Goal: Task Accomplishment & Management: Manage account settings

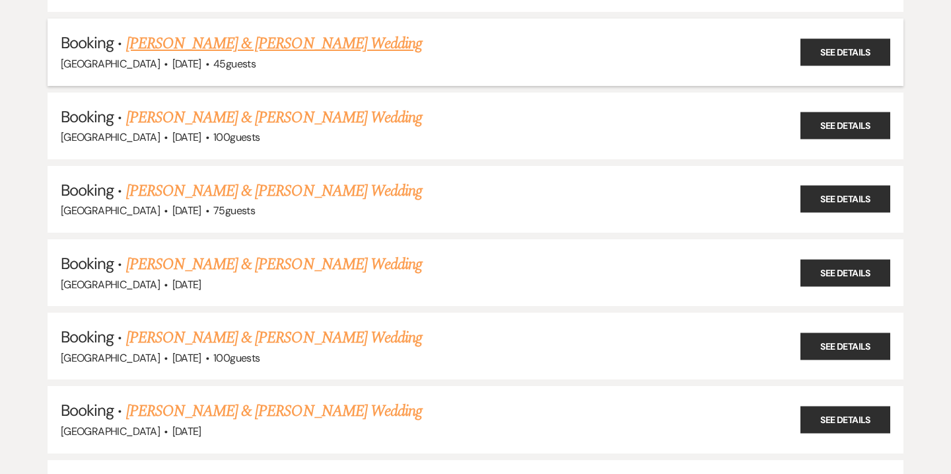
scroll to position [893, 0]
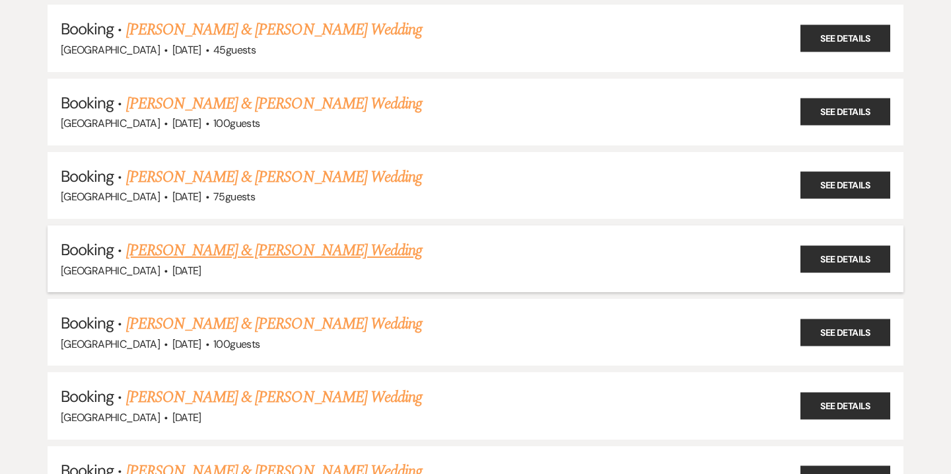
click at [244, 241] on link "[PERSON_NAME] & [PERSON_NAME] Wedding" at bounding box center [274, 251] width 296 height 24
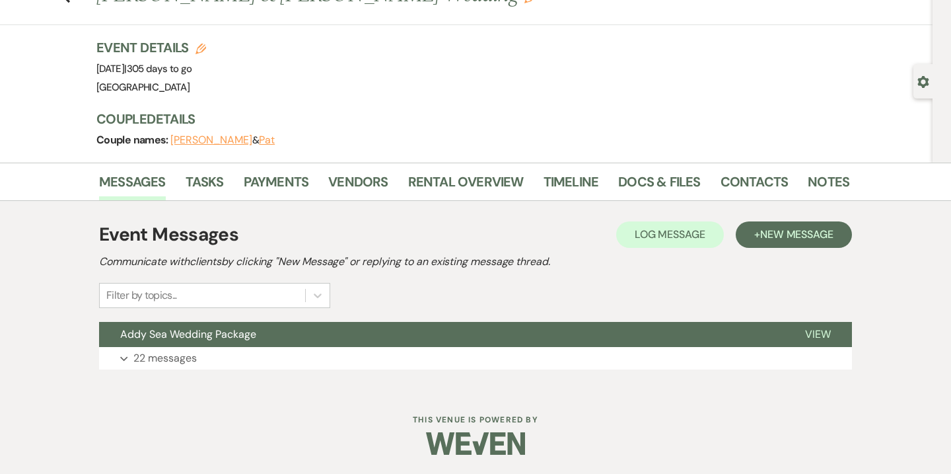
scroll to position [55, 0]
click at [204, 343] on button "Addy Sea Wedding Package" at bounding box center [441, 334] width 685 height 25
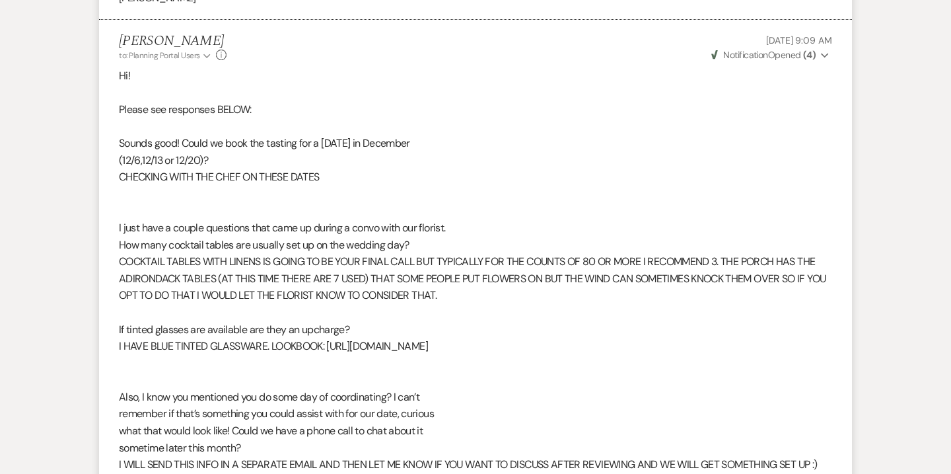
scroll to position [4387, 0]
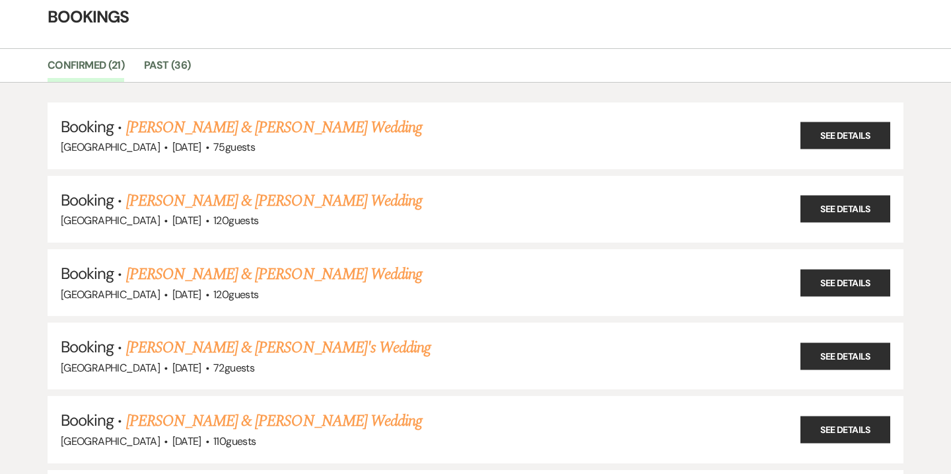
scroll to position [62, 0]
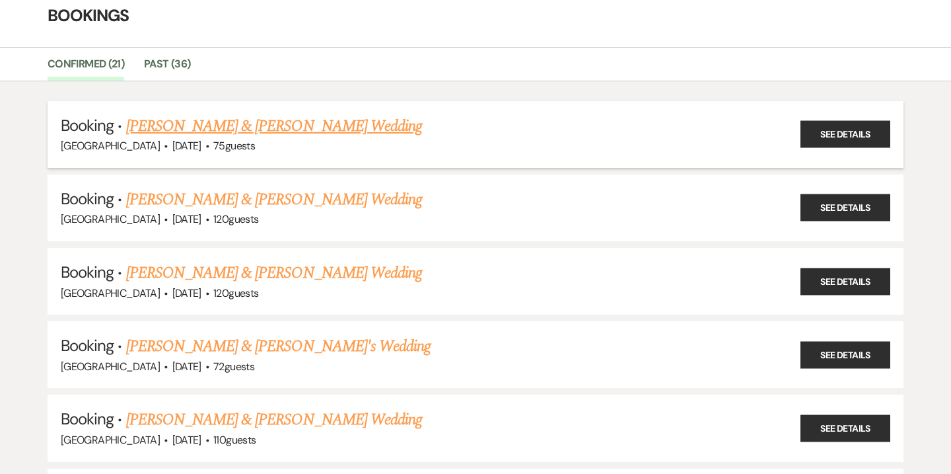
click at [238, 122] on link "[PERSON_NAME] & [PERSON_NAME] Wedding" at bounding box center [274, 126] width 296 height 24
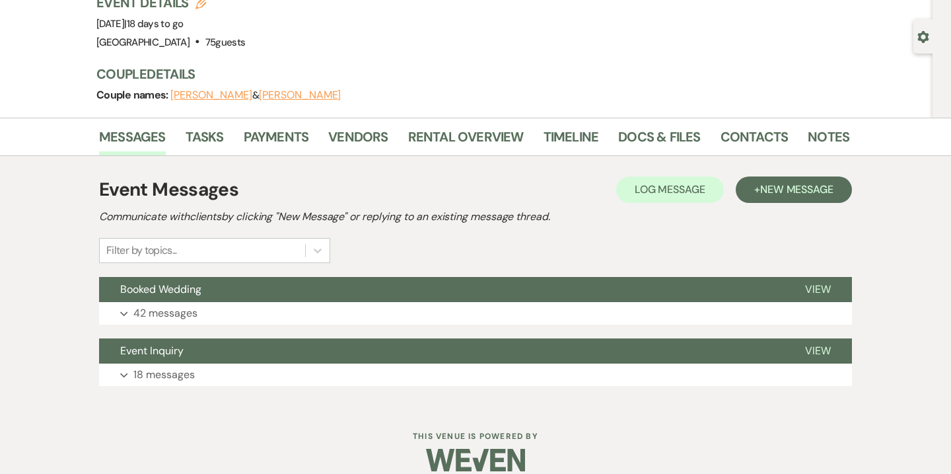
scroll to position [107, 0]
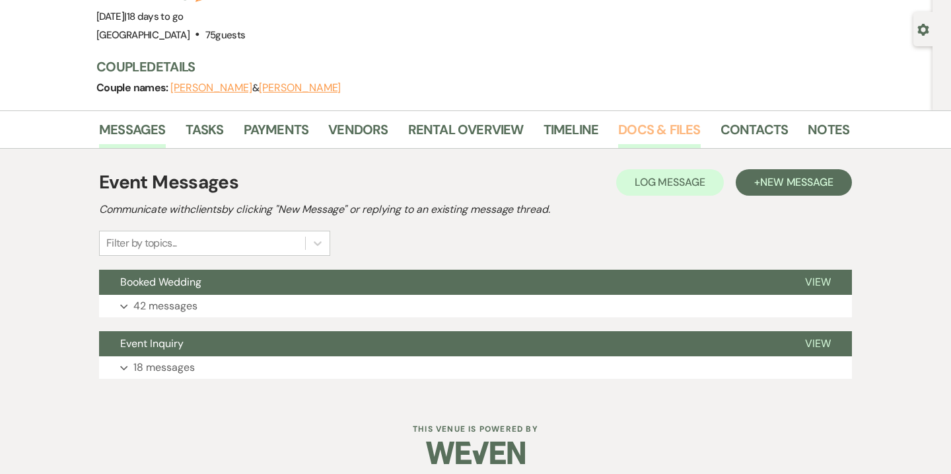
click at [626, 131] on link "Docs & Files" at bounding box center [659, 133] width 82 height 29
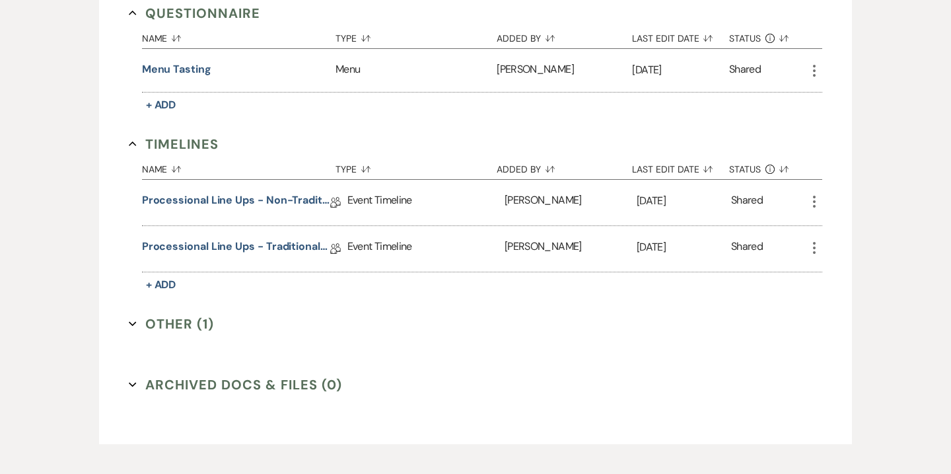
scroll to position [1314, 0]
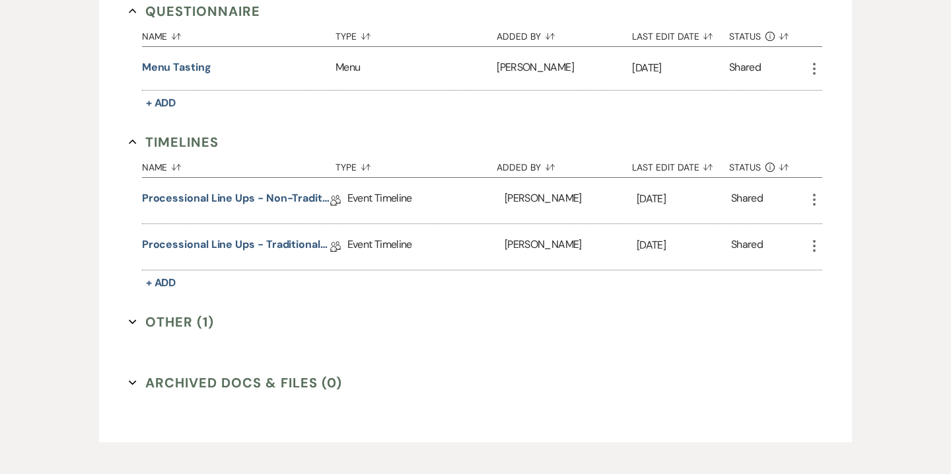
click at [176, 321] on button "Other (1) Expand" at bounding box center [171, 322] width 85 height 20
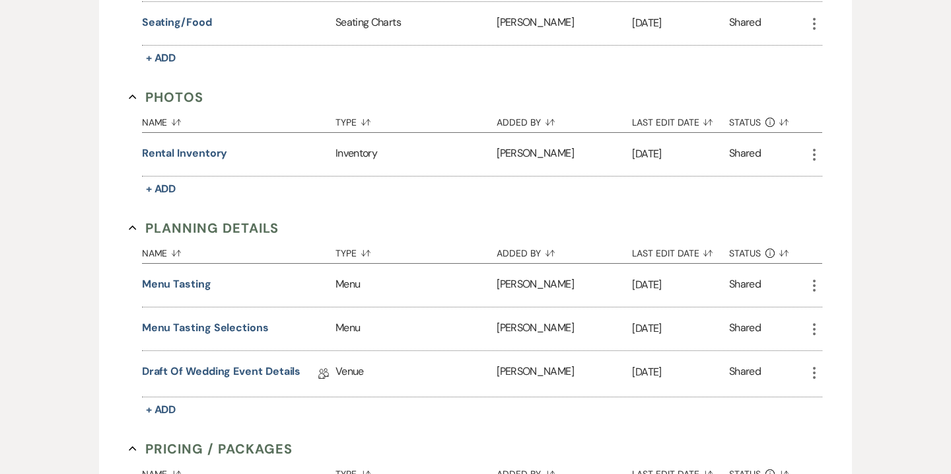
scroll to position [828, 0]
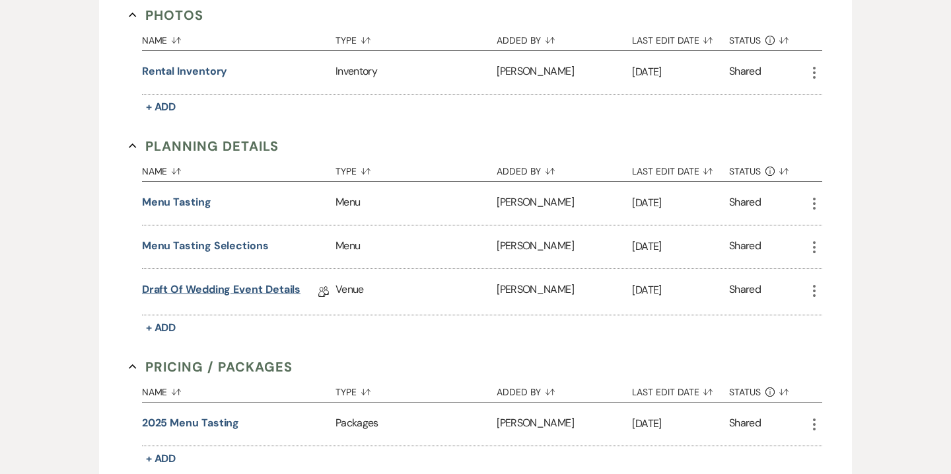
click at [208, 285] on link "Draft of Wedding Event Details" at bounding box center [221, 291] width 159 height 20
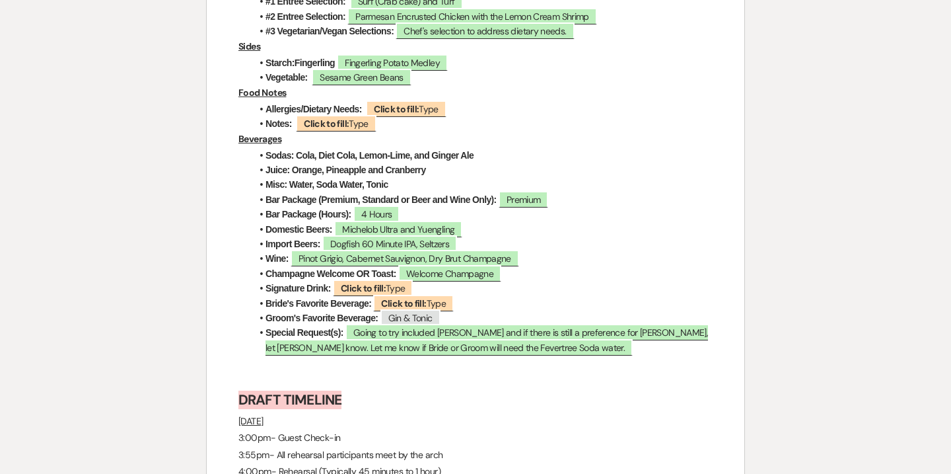
scroll to position [3345, 0]
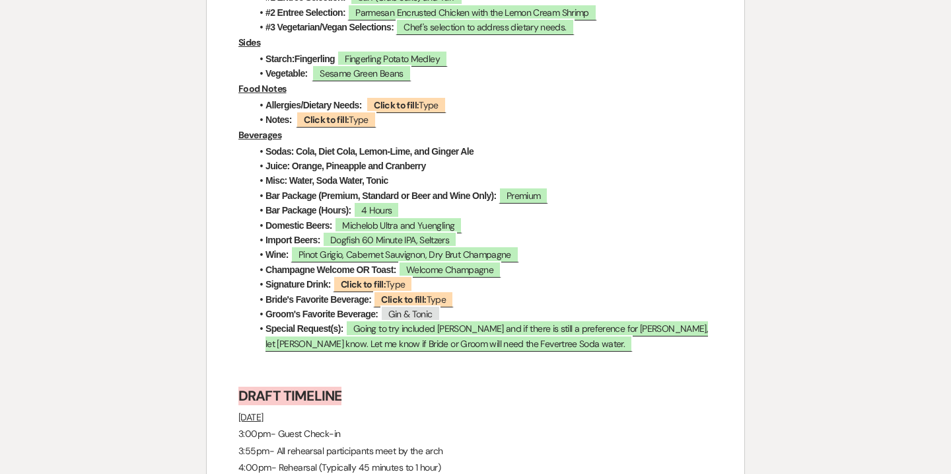
scroll to position [828, 0]
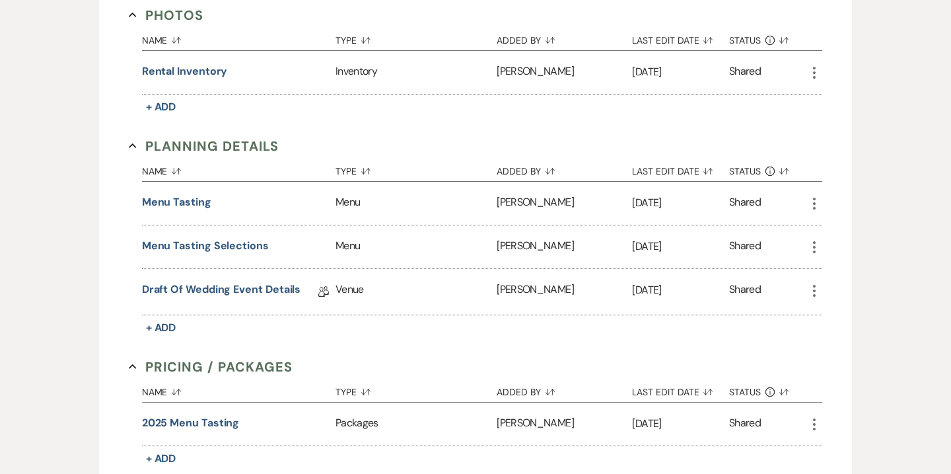
scroll to position [62, 0]
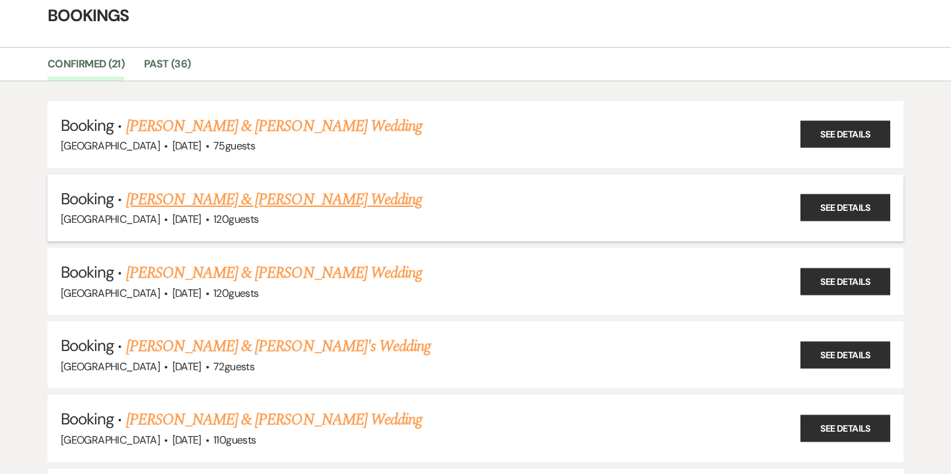
click at [206, 199] on link "[PERSON_NAME] & [PERSON_NAME] Wedding" at bounding box center [274, 200] width 296 height 24
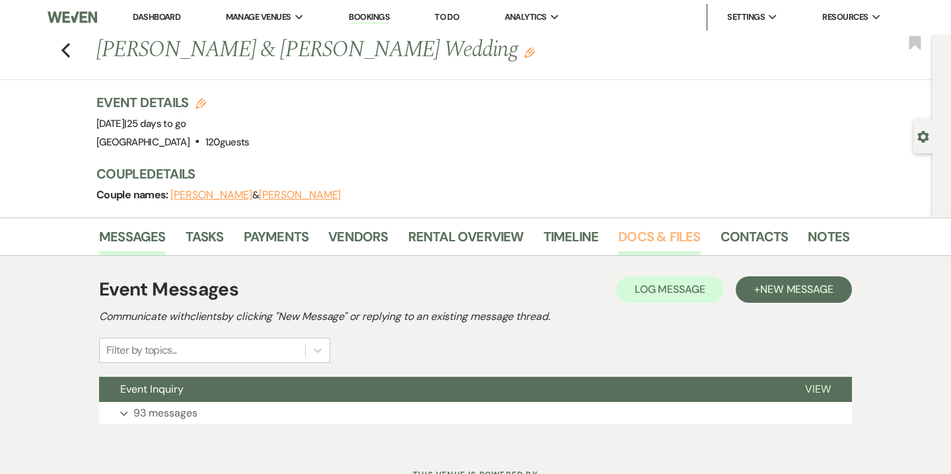
click at [634, 226] on link "Docs & Files" at bounding box center [659, 240] width 82 height 29
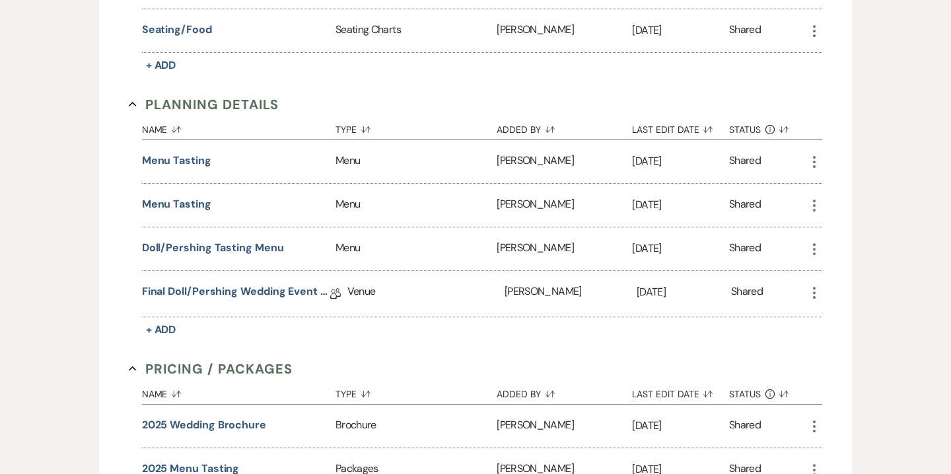
scroll to position [920, 0]
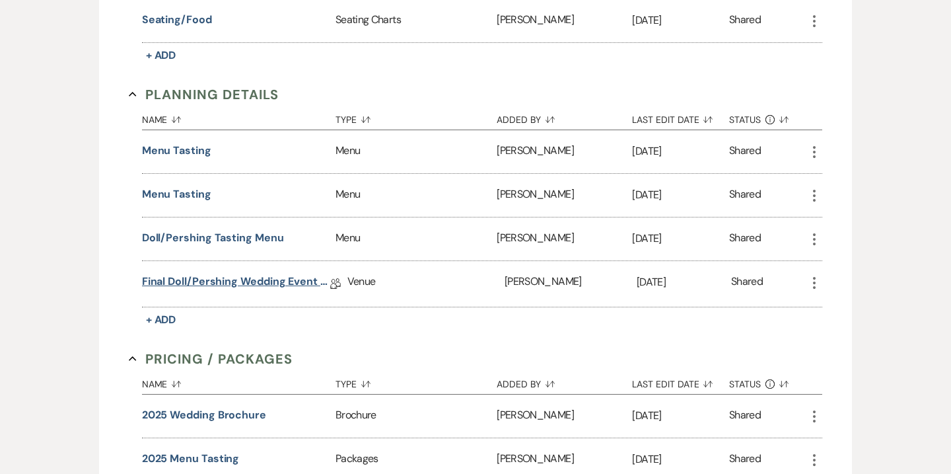
click at [243, 278] on link "Final Doll/Pershing Wedding Event Details" at bounding box center [236, 284] width 188 height 20
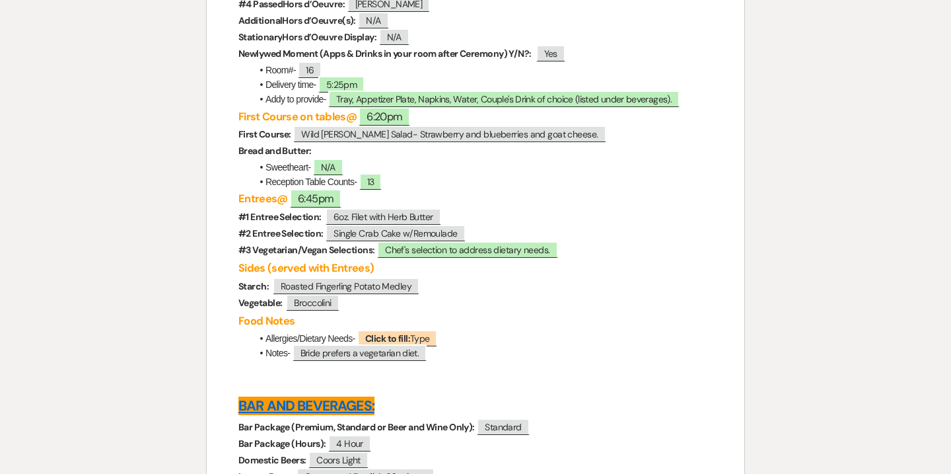
scroll to position [3741, 0]
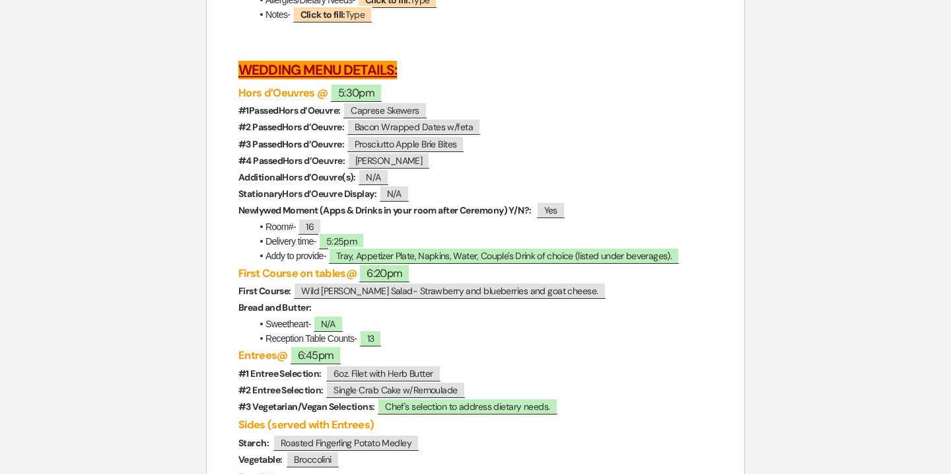
scroll to position [920, 0]
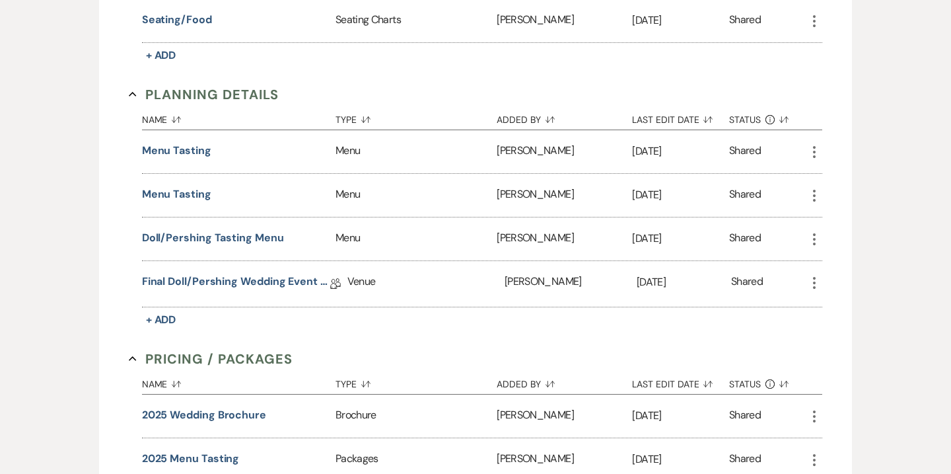
scroll to position [62, 0]
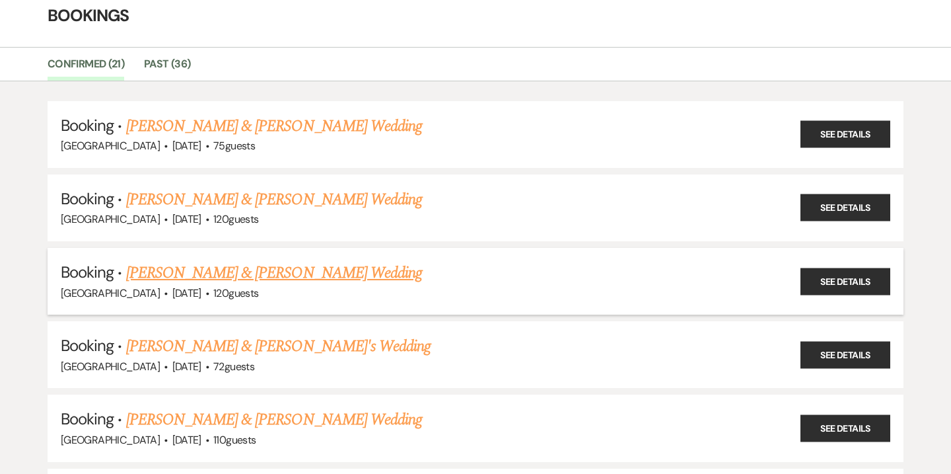
click at [217, 271] on link "[PERSON_NAME] & [PERSON_NAME] Wedding" at bounding box center [274, 273] width 296 height 24
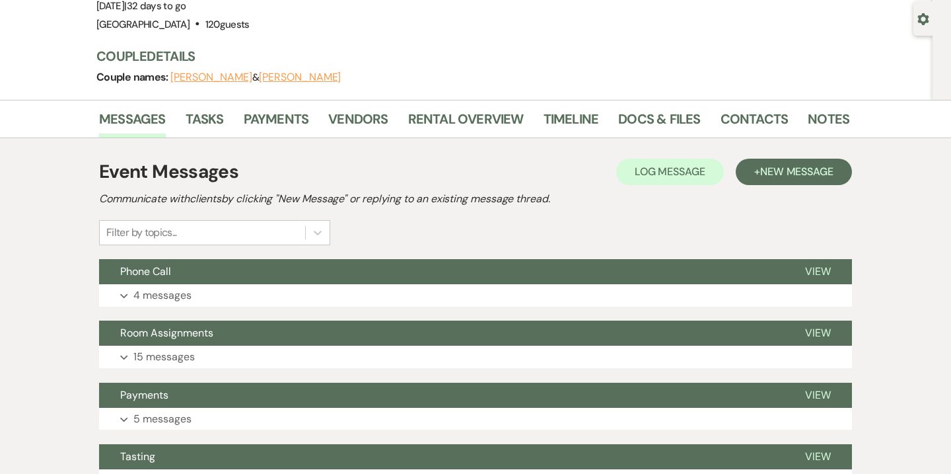
scroll to position [112, 0]
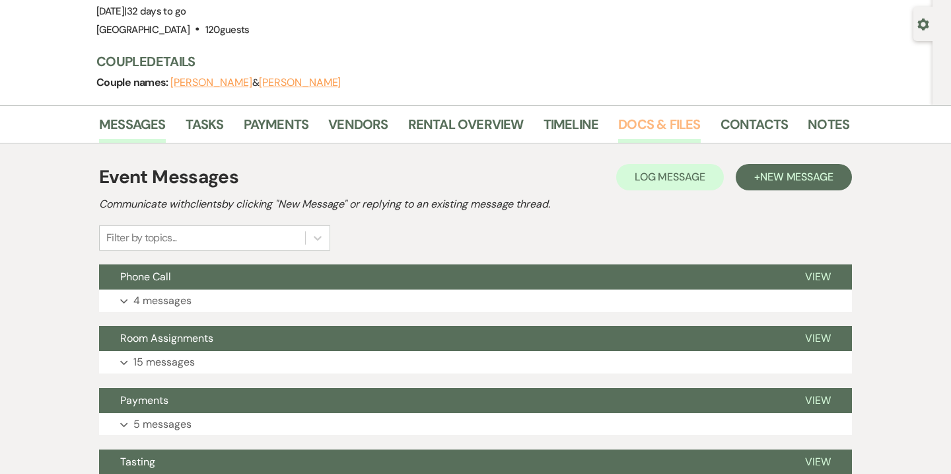
click at [627, 128] on link "Docs & Files" at bounding box center [659, 128] width 82 height 29
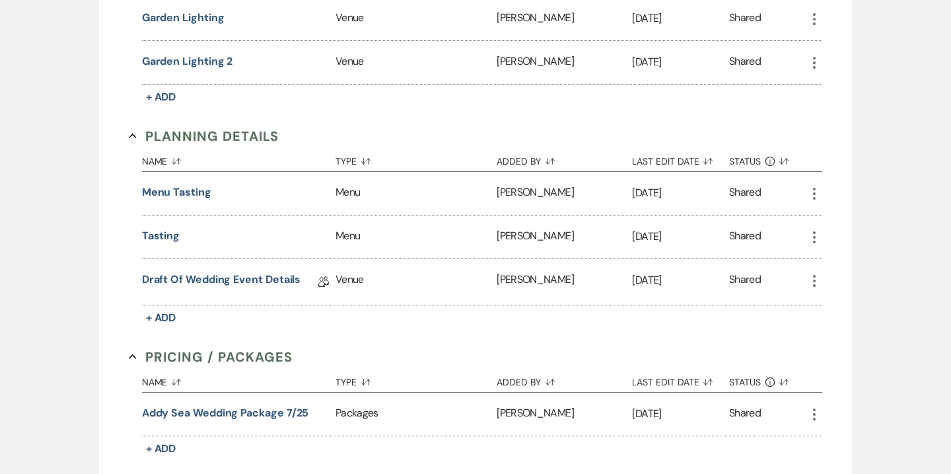
scroll to position [1020, 0]
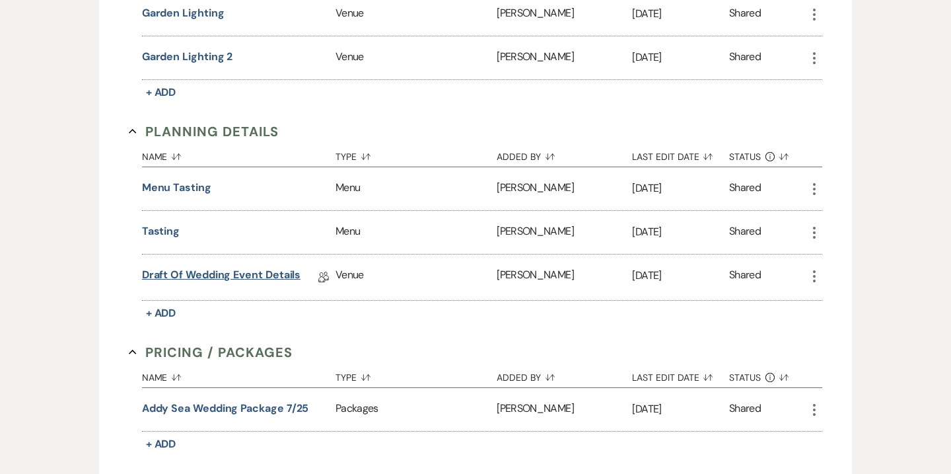
click at [234, 280] on link "Draft of Wedding Event Details" at bounding box center [221, 277] width 159 height 20
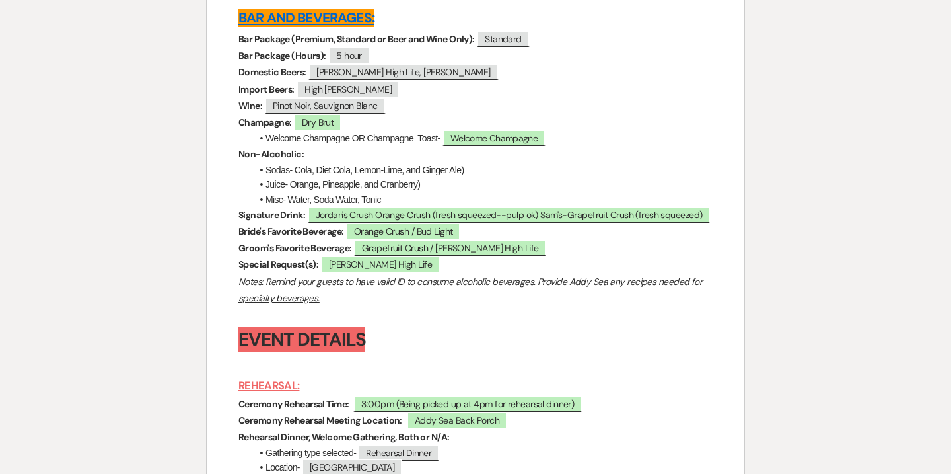
scroll to position [3974, 0]
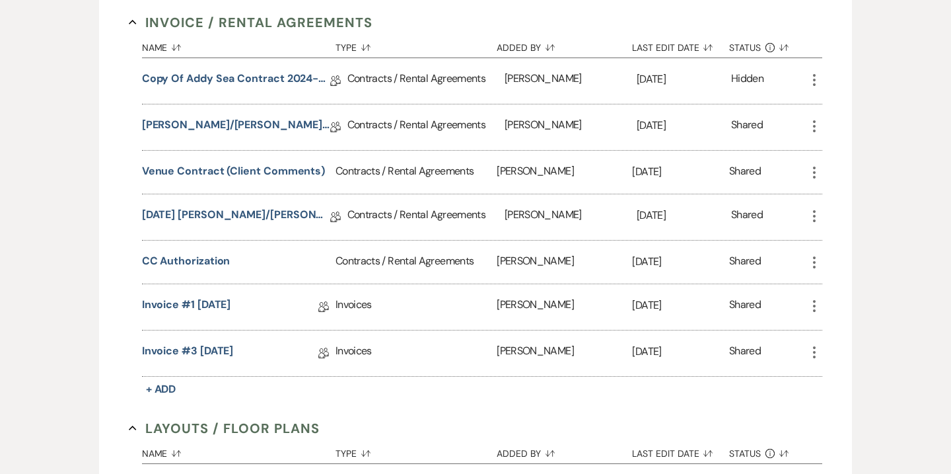
scroll to position [288, 0]
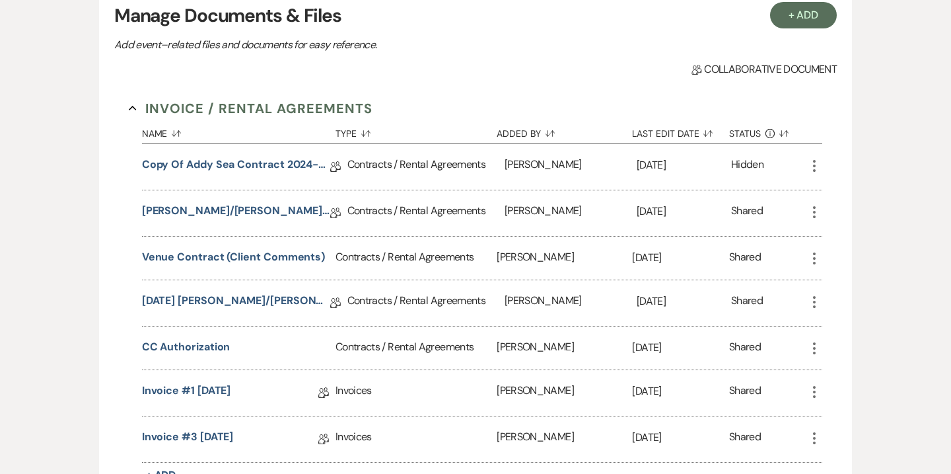
scroll to position [62, 0]
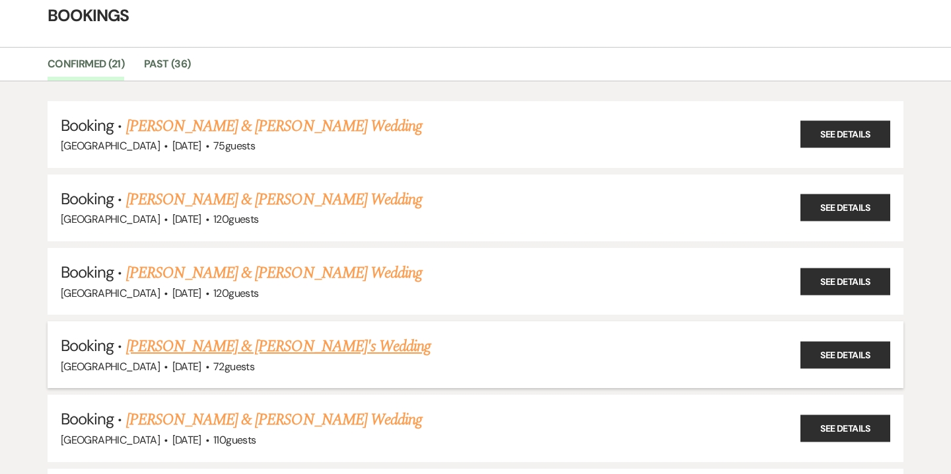
click at [180, 342] on link "[PERSON_NAME] & [PERSON_NAME]'s Wedding" at bounding box center [278, 346] width 305 height 24
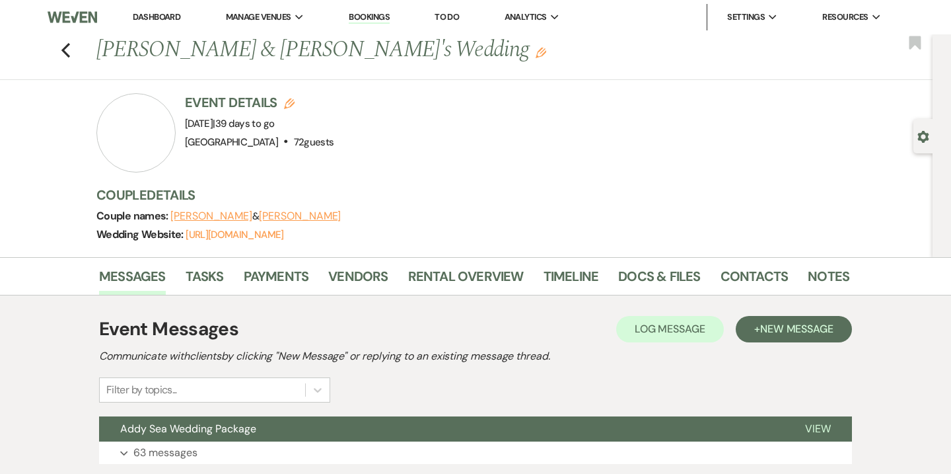
scroll to position [79, 0]
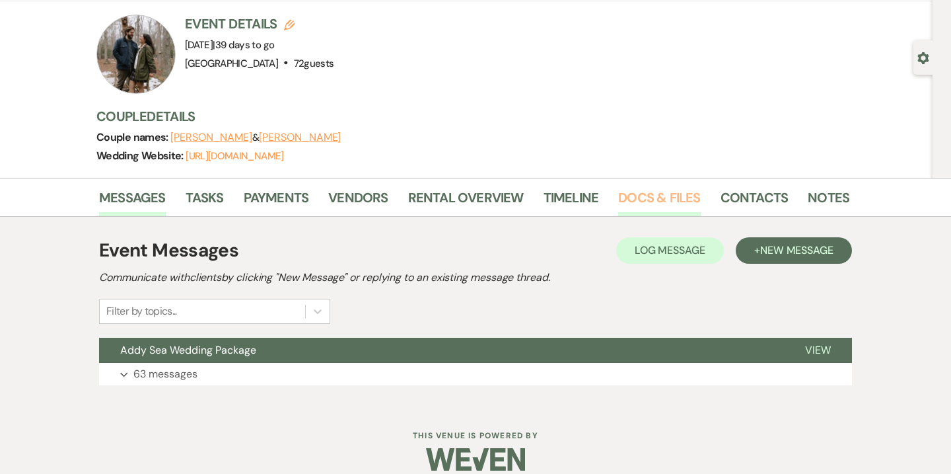
click at [629, 207] on link "Docs & Files" at bounding box center [659, 201] width 82 height 29
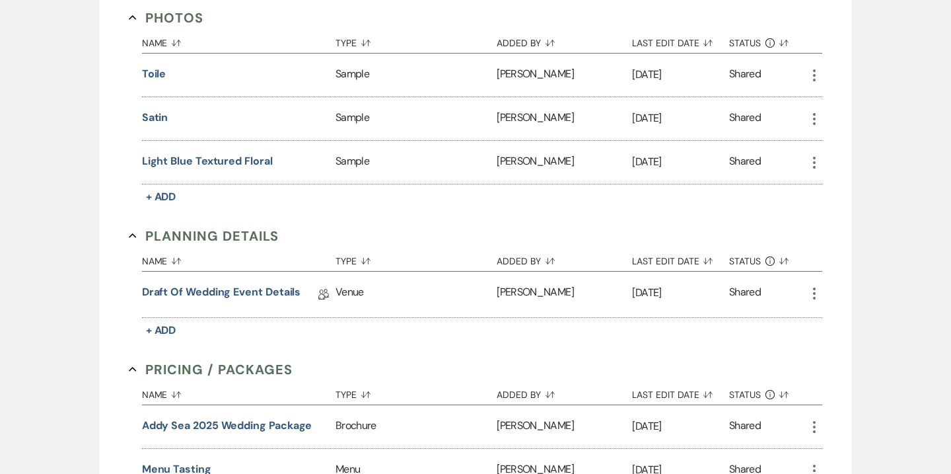
scroll to position [915, 0]
click at [223, 285] on link "Draft of Wedding Event Details" at bounding box center [221, 293] width 159 height 20
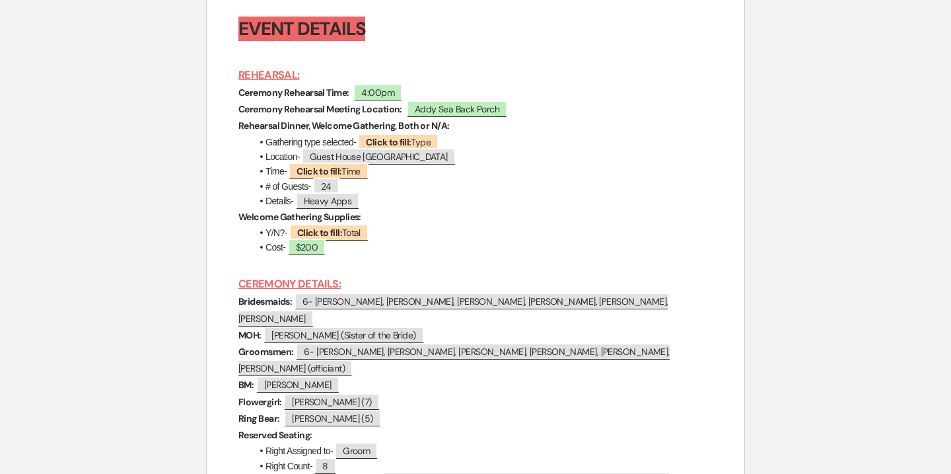
scroll to position [4654, 0]
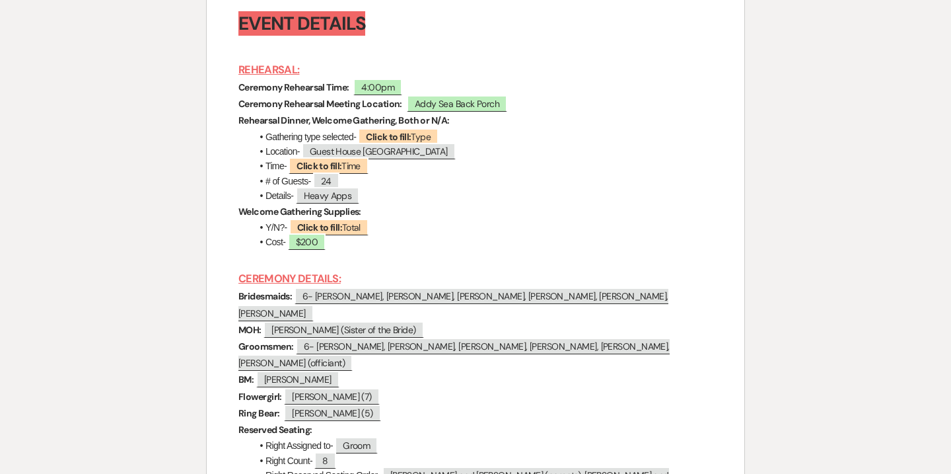
scroll to position [915, 0]
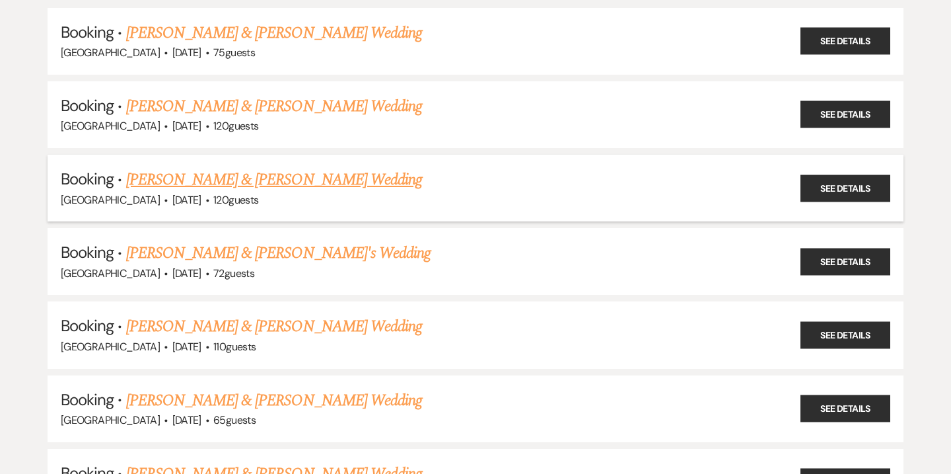
scroll to position [213, 0]
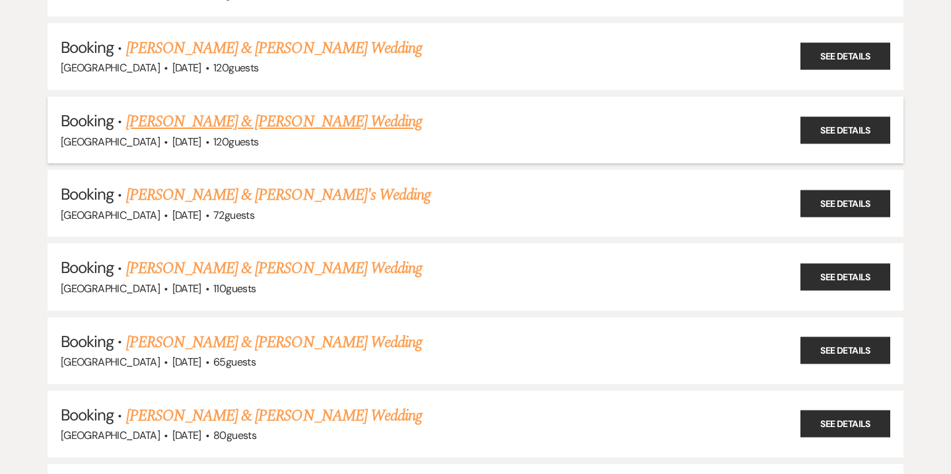
click at [318, 267] on link "[PERSON_NAME] & [PERSON_NAME] Wedding" at bounding box center [274, 268] width 296 height 24
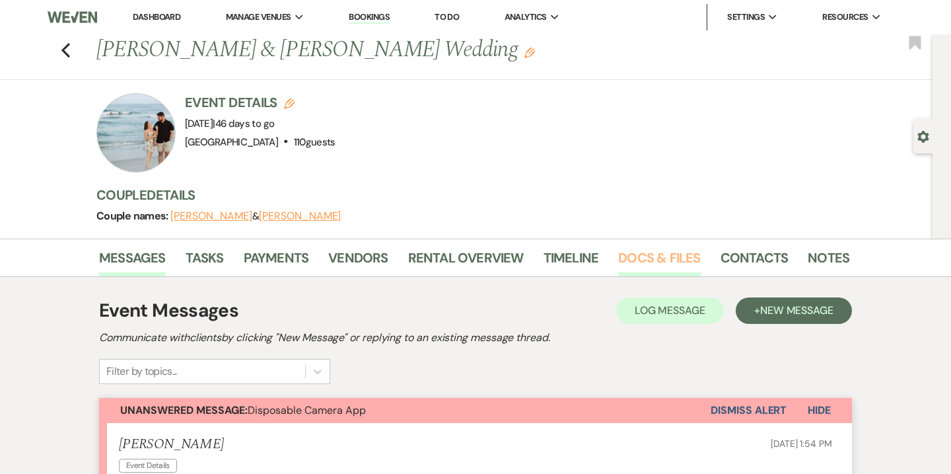
click at [648, 252] on link "Docs & Files" at bounding box center [659, 261] width 82 height 29
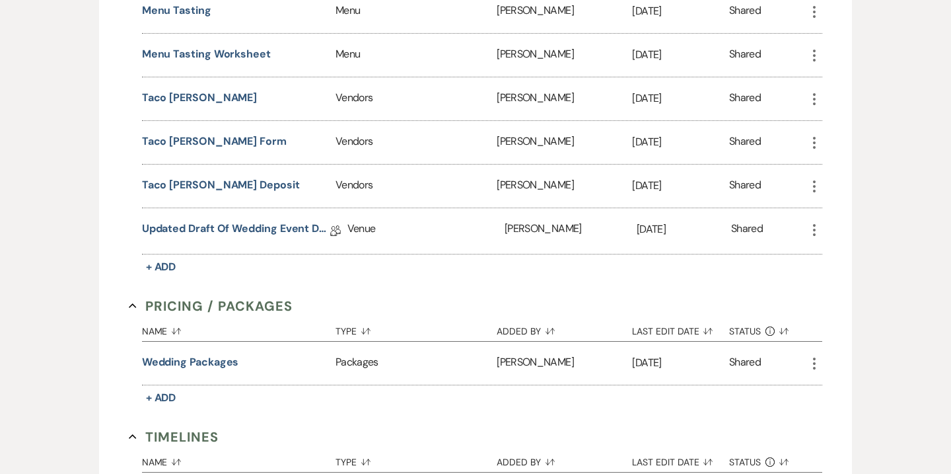
scroll to position [1096, 0]
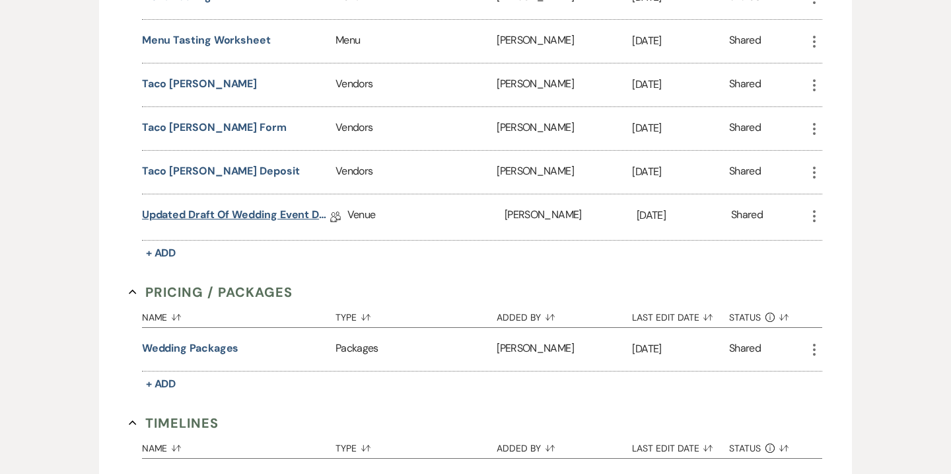
click at [224, 207] on link "Updated Draft of Wedding Event Details" at bounding box center [236, 217] width 188 height 20
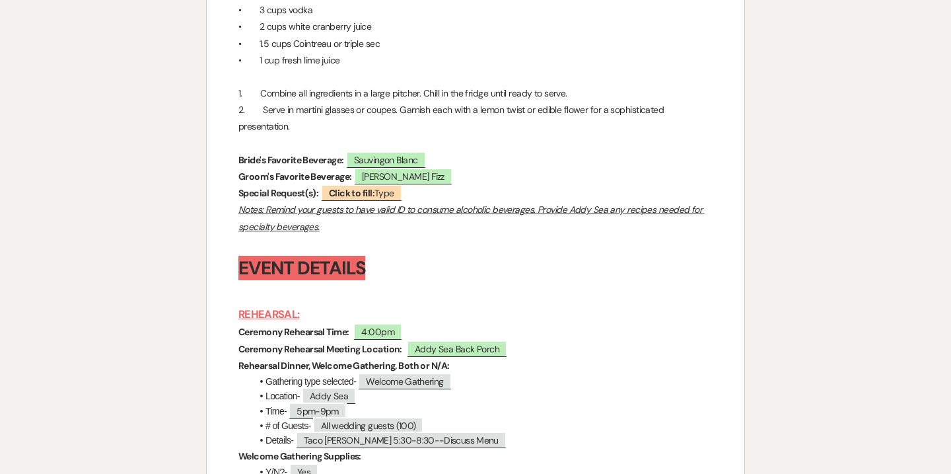
scroll to position [5102, 0]
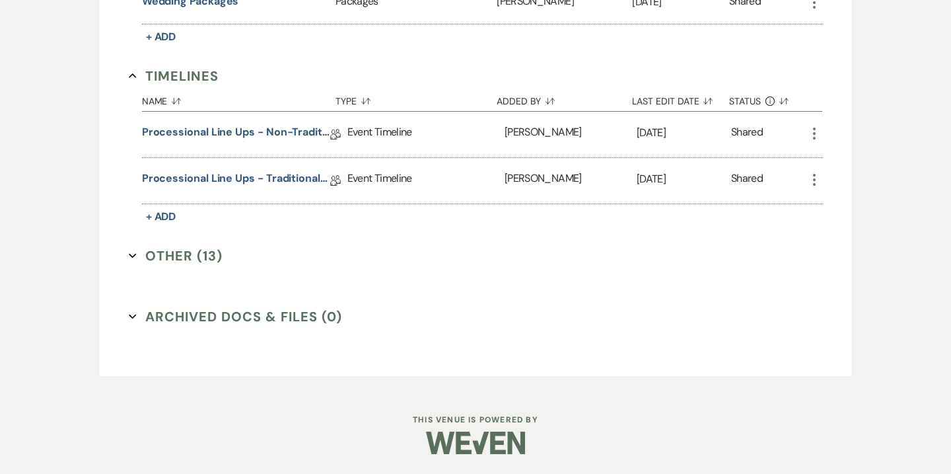
scroll to position [1096, 0]
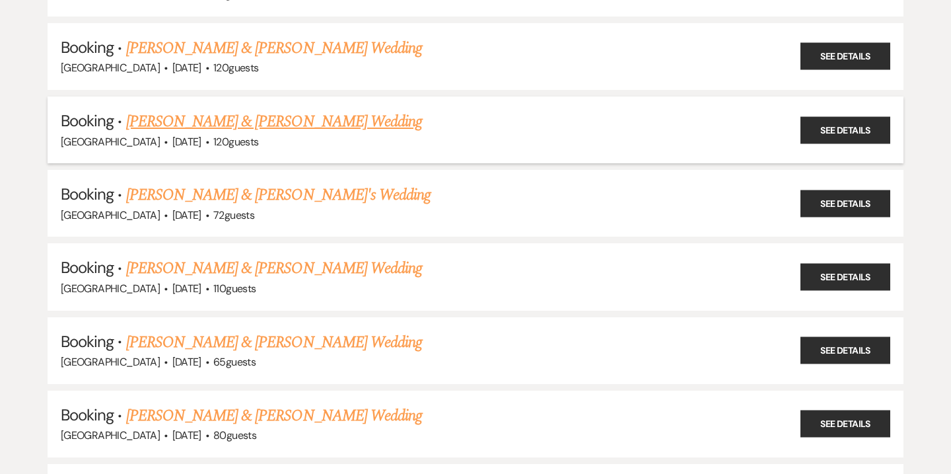
scroll to position [267, 0]
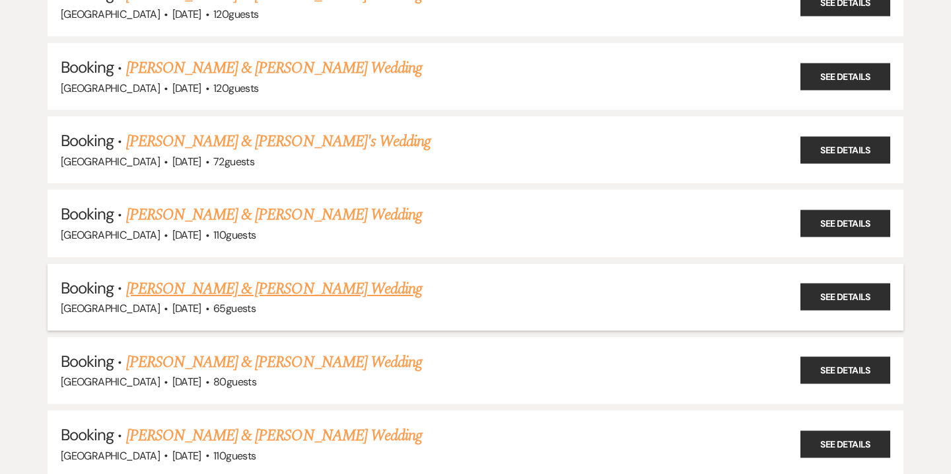
click at [184, 286] on link "[PERSON_NAME] & [PERSON_NAME] Wedding" at bounding box center [274, 289] width 296 height 24
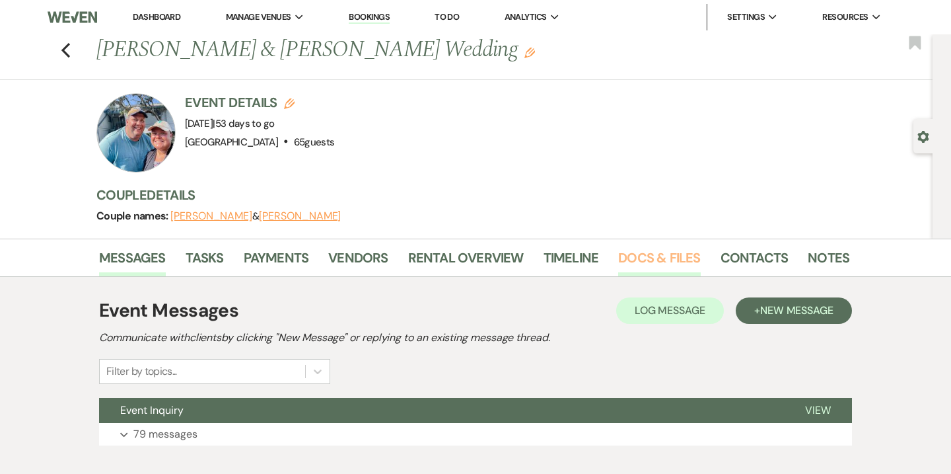
click at [622, 255] on link "Docs & Files" at bounding box center [659, 261] width 82 height 29
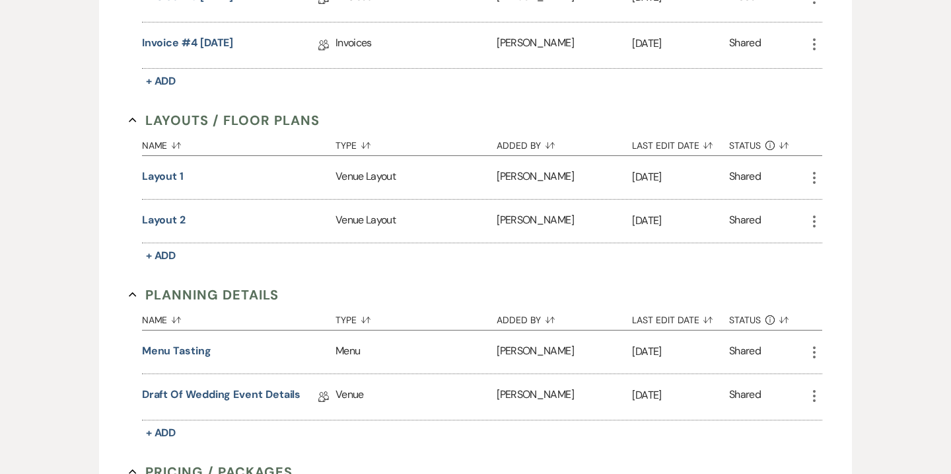
scroll to position [732, 0]
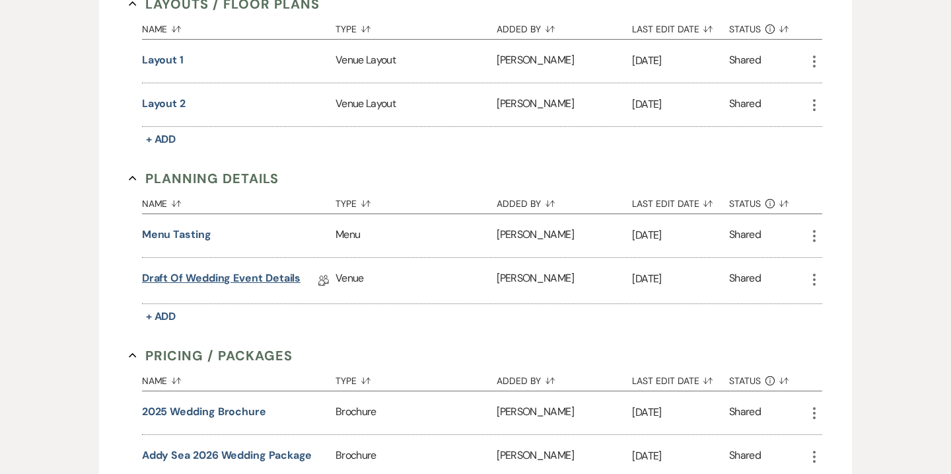
click at [253, 280] on link "Draft of Wedding Event Details" at bounding box center [221, 280] width 159 height 20
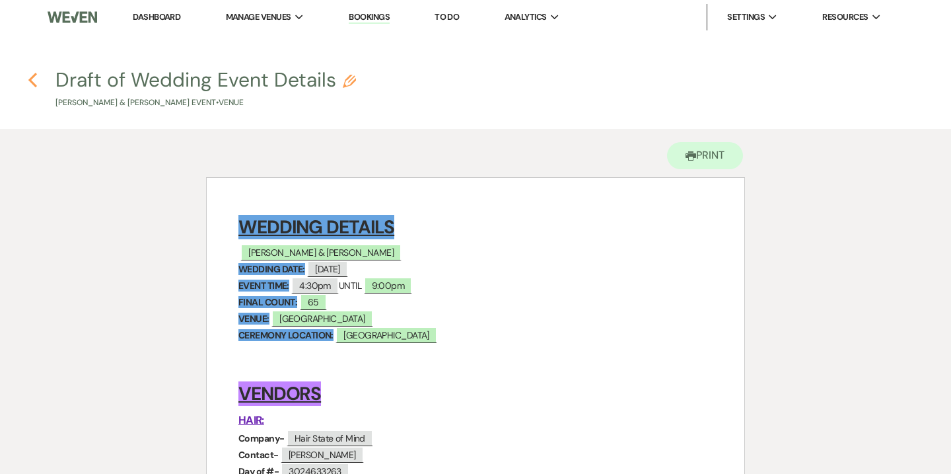
click at [37, 82] on icon "Previous" at bounding box center [33, 80] width 10 height 16
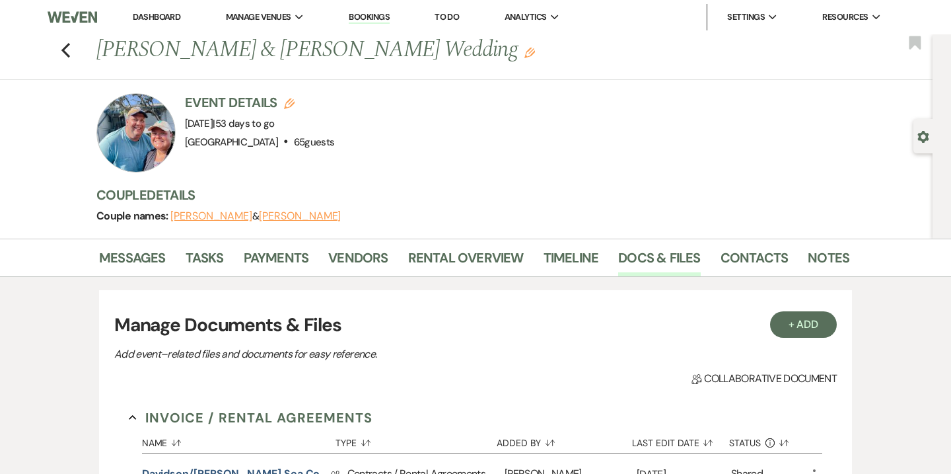
scroll to position [732, 0]
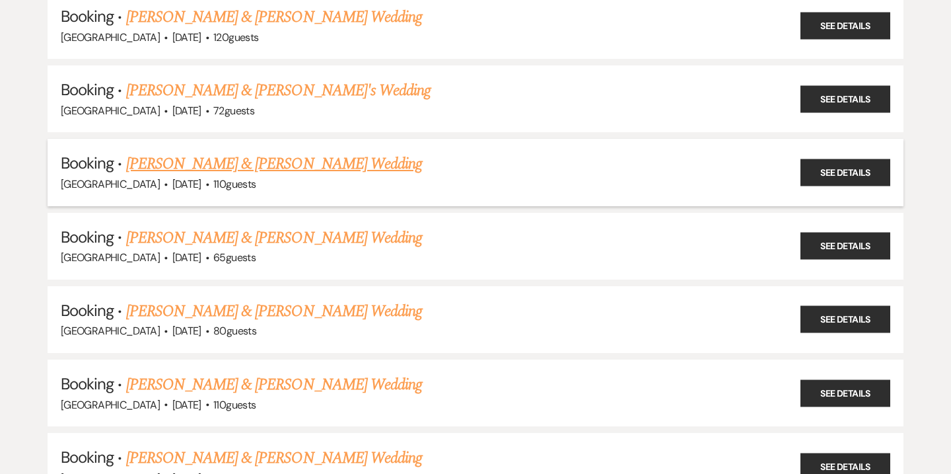
scroll to position [373, 0]
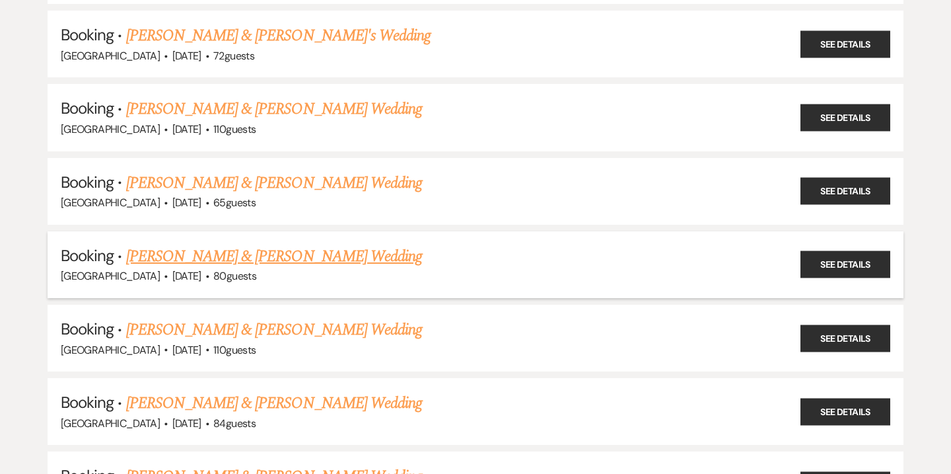
click at [202, 254] on link "[PERSON_NAME] & [PERSON_NAME] Wedding" at bounding box center [274, 256] width 296 height 24
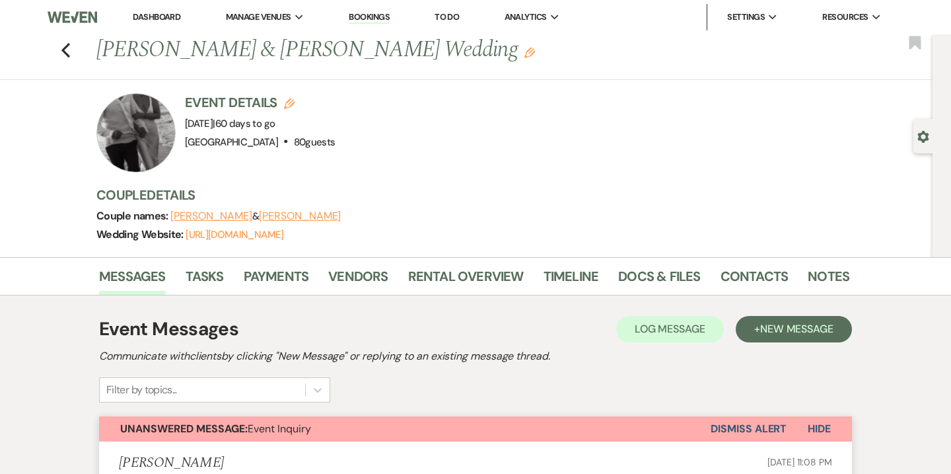
scroll to position [89, 0]
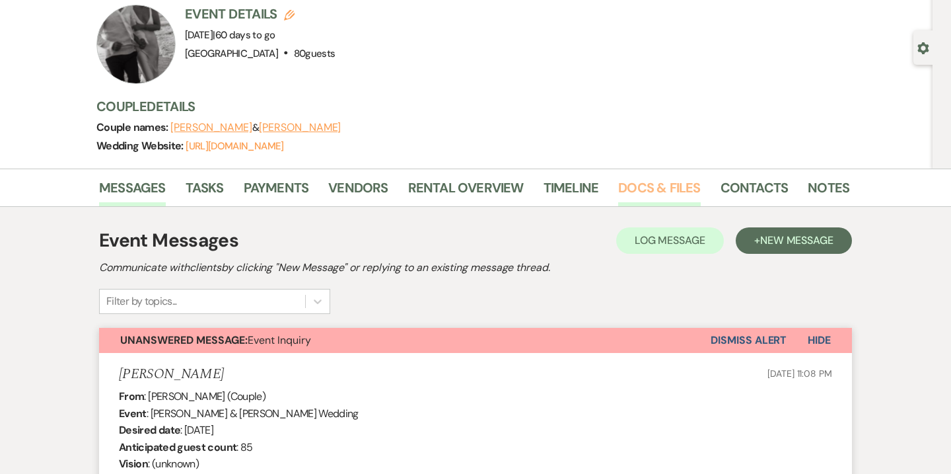
click at [631, 191] on link "Docs & Files" at bounding box center [659, 191] width 82 height 29
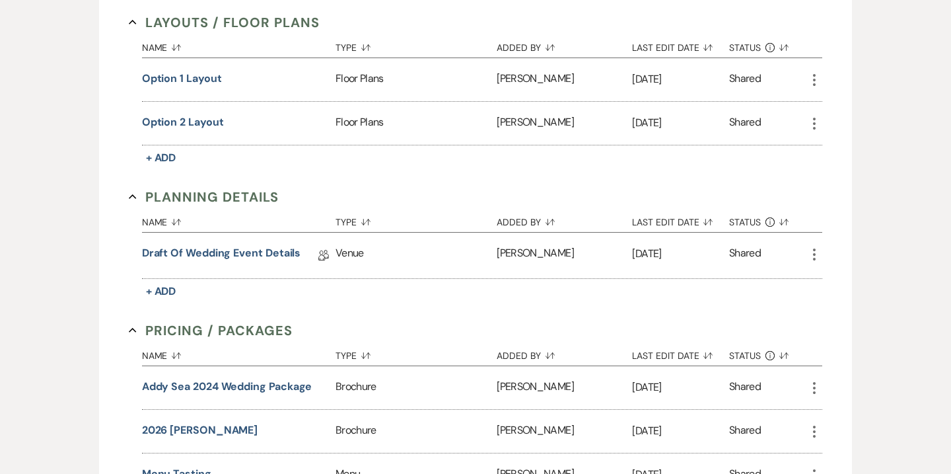
scroll to position [687, 0]
click at [236, 255] on link "Draft of Wedding Event Details" at bounding box center [221, 254] width 159 height 20
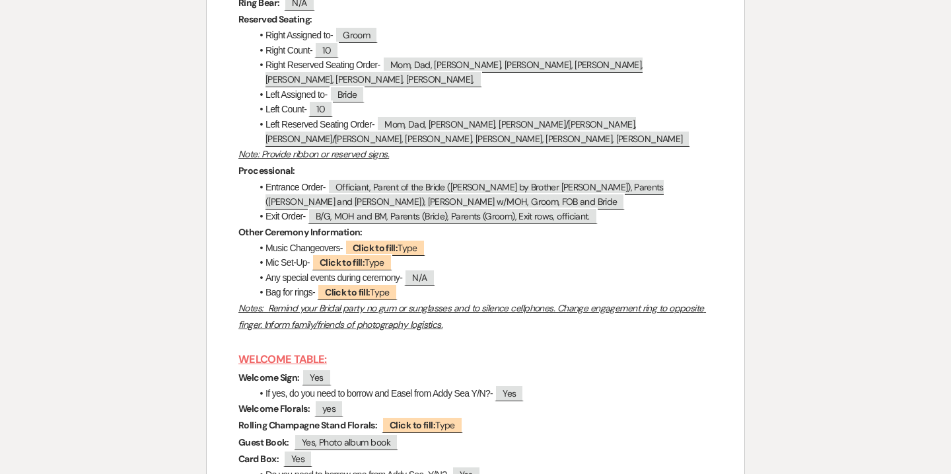
scroll to position [4692, 0]
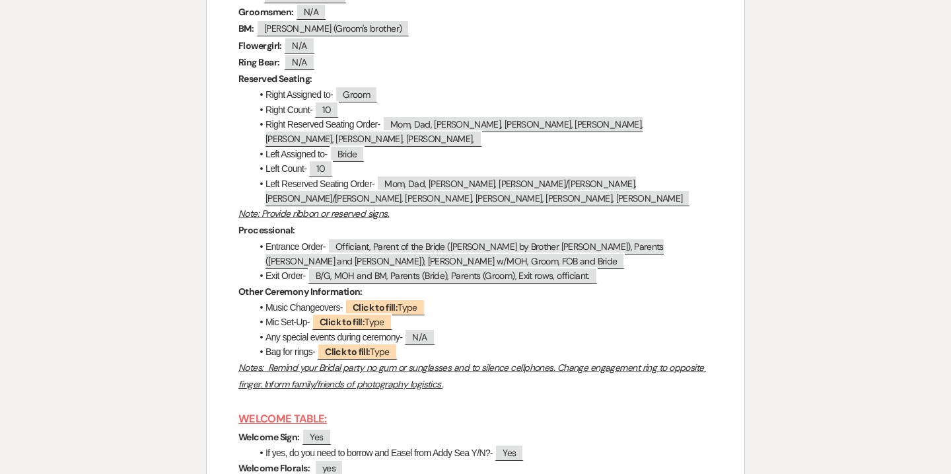
scroll to position [687, 0]
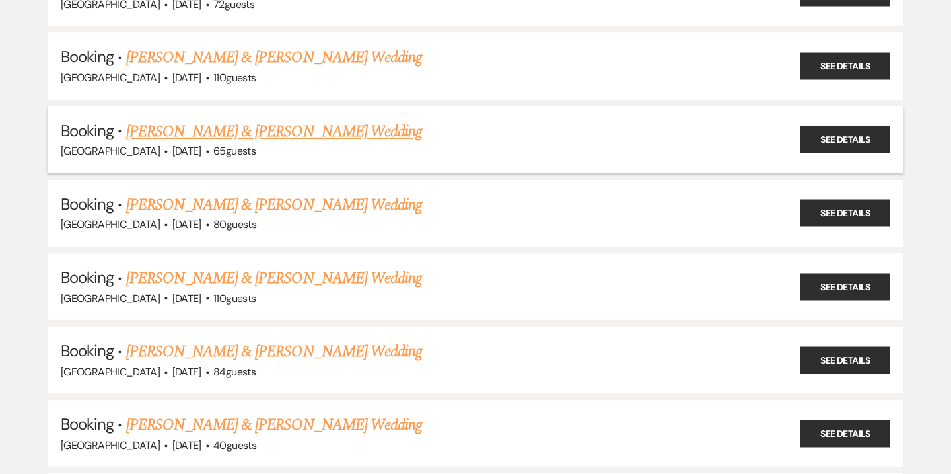
scroll to position [431, 0]
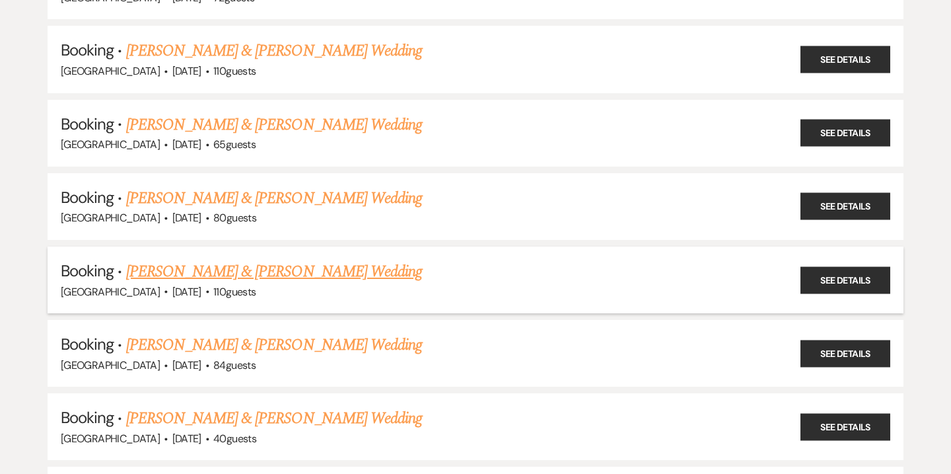
click at [196, 272] on link "[PERSON_NAME] & [PERSON_NAME] Wedding" at bounding box center [274, 272] width 296 height 24
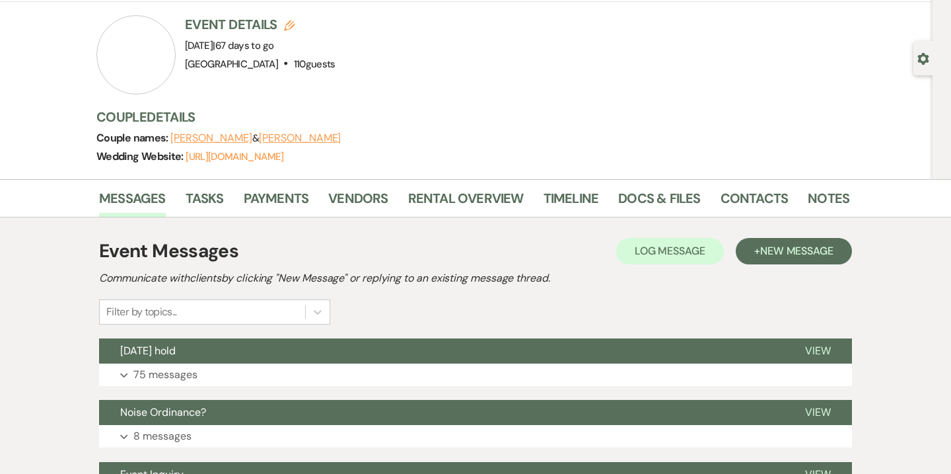
scroll to position [88, 0]
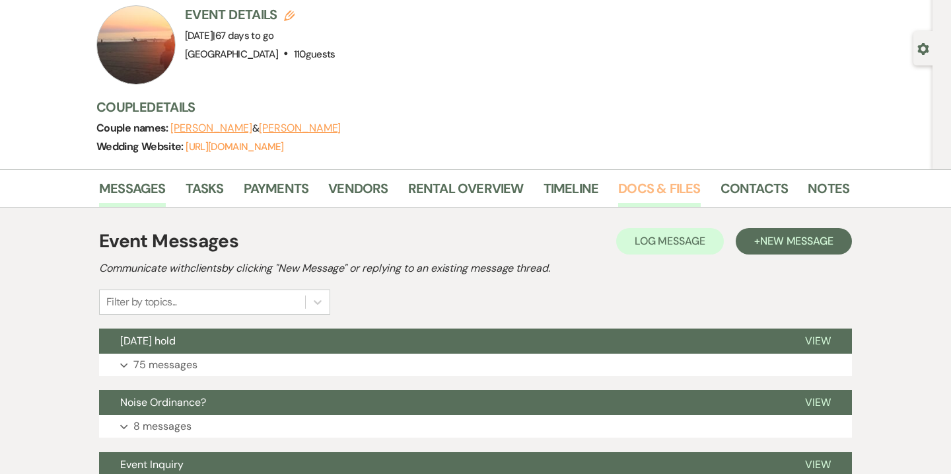
click at [643, 181] on link "Docs & Files" at bounding box center [659, 192] width 82 height 29
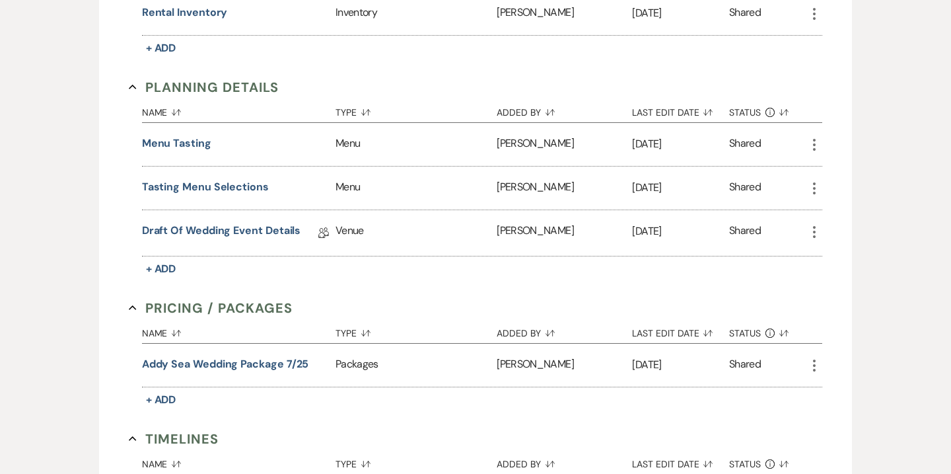
scroll to position [972, 0]
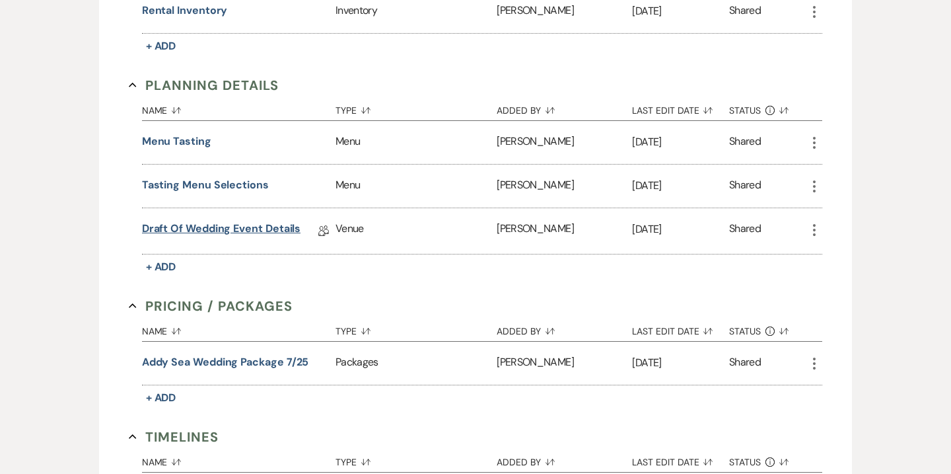
click at [252, 221] on link "Draft of Wedding Event Details" at bounding box center [221, 231] width 159 height 20
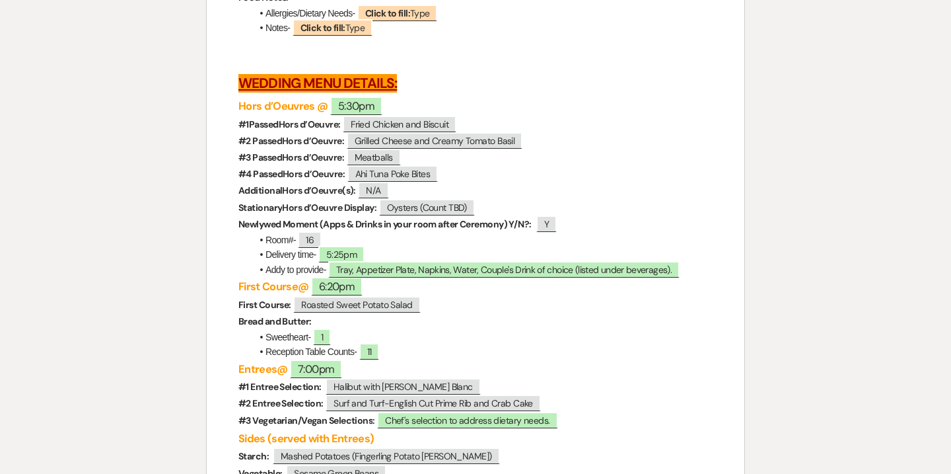
scroll to position [3908, 0]
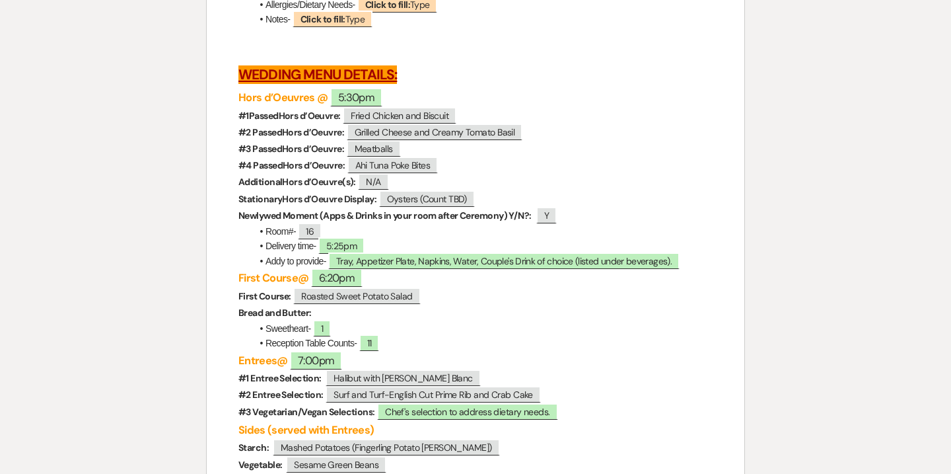
click at [252, 205] on strong "Stationary" at bounding box center [261, 199] width 44 height 12
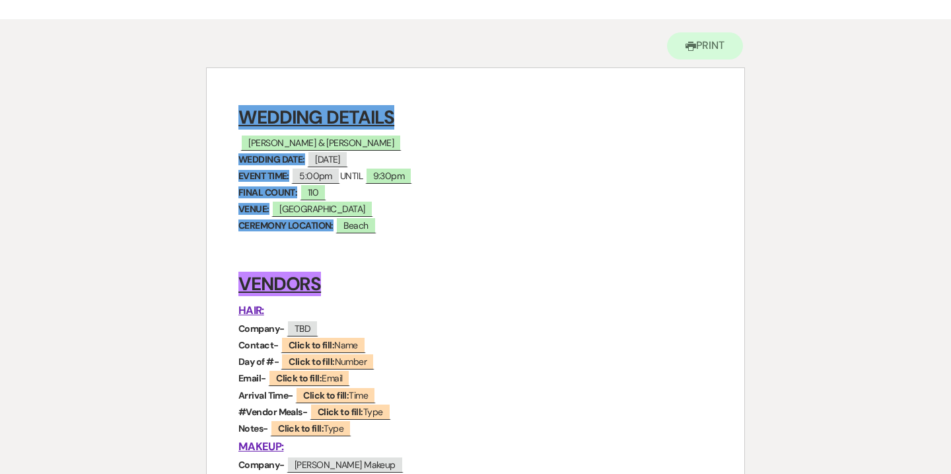
scroll to position [0, 0]
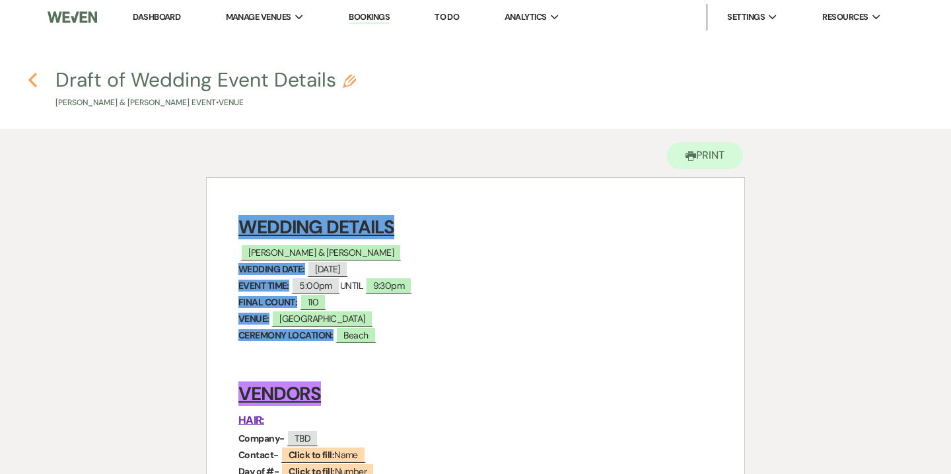
click at [31, 80] on use "button" at bounding box center [32, 80] width 9 height 15
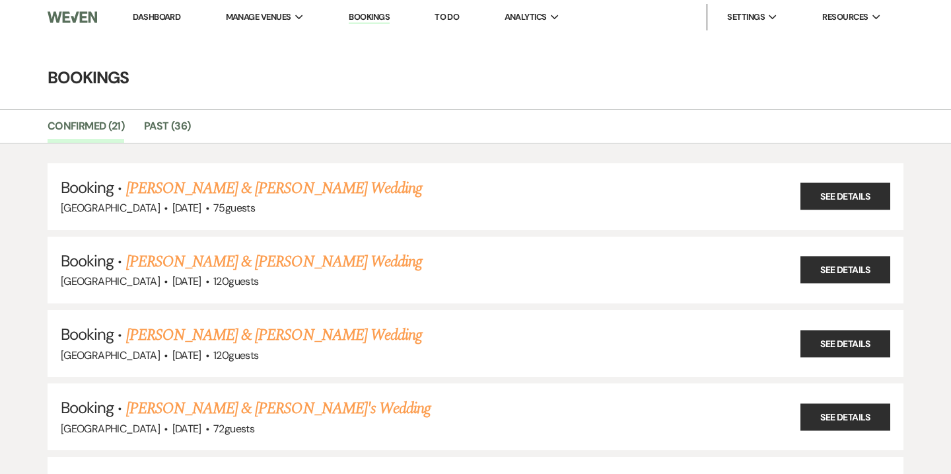
click at [74, 15] on img at bounding box center [73, 17] width 50 height 28
